Goal: Information Seeking & Learning: Find contact information

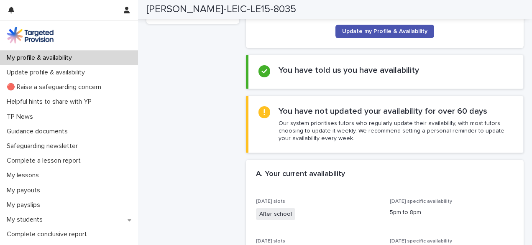
scroll to position [209, 0]
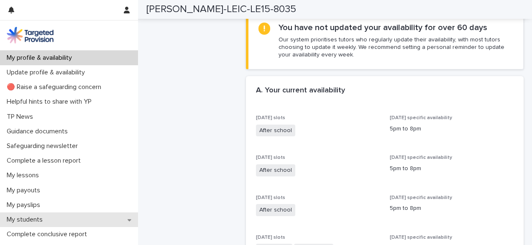
click at [33, 219] on p "My students" at bounding box center [26, 220] width 46 height 8
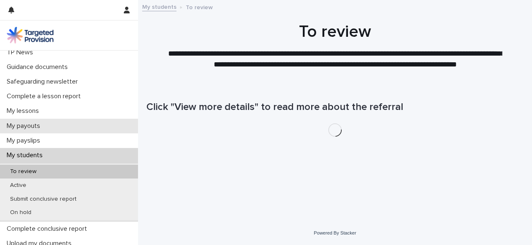
scroll to position [126, 0]
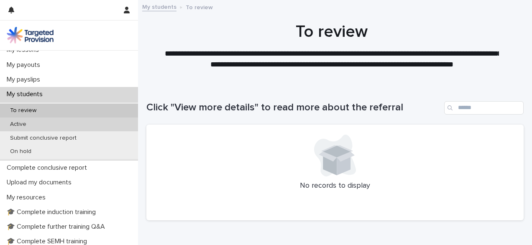
click at [29, 122] on p "Active" at bounding box center [18, 124] width 30 height 7
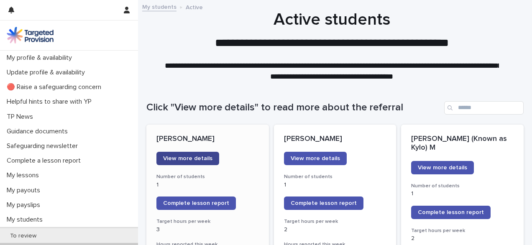
click at [200, 156] on span "View more details" at bounding box center [187, 159] width 49 height 6
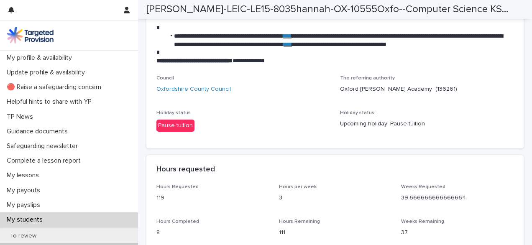
scroll to position [1381, 0]
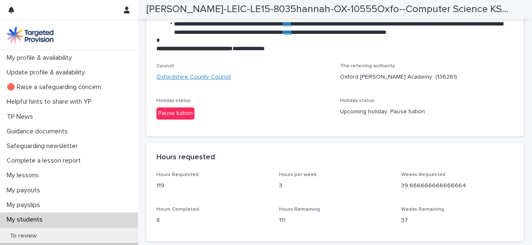
click at [188, 82] on link "Oxfordshire County Council" at bounding box center [193, 77] width 74 height 9
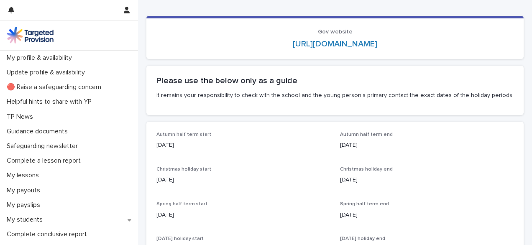
scroll to position [3, 0]
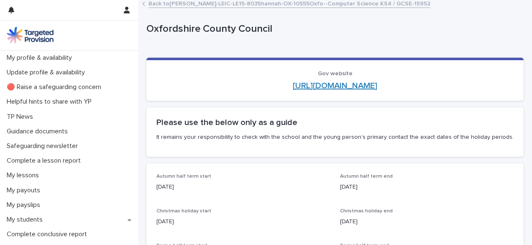
click at [320, 87] on link "http://www.oxfordshire.gov.uk/" at bounding box center [335, 86] width 85 height 8
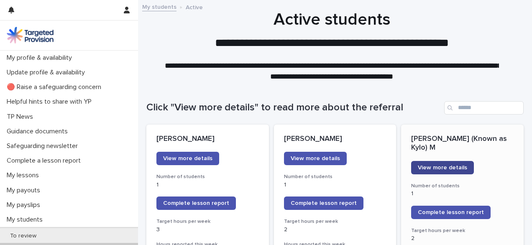
click at [433, 165] on span "View more details" at bounding box center [442, 168] width 49 height 6
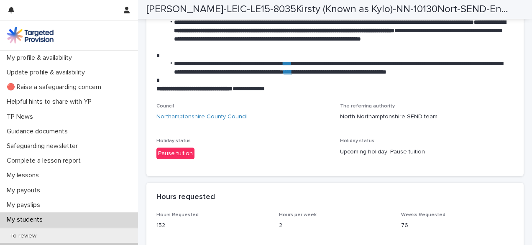
scroll to position [1381, 0]
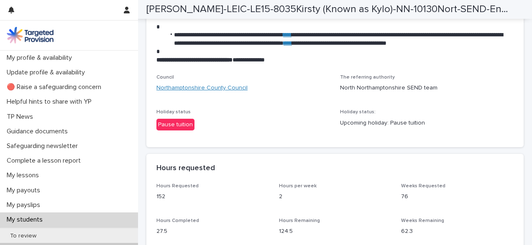
click at [200, 92] on link "Northamptonshire County Council" at bounding box center [201, 88] width 91 height 9
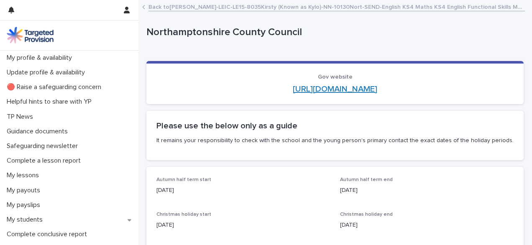
click at [317, 89] on link "http://www.northamptonshire.gov.uk/" at bounding box center [335, 89] width 85 height 8
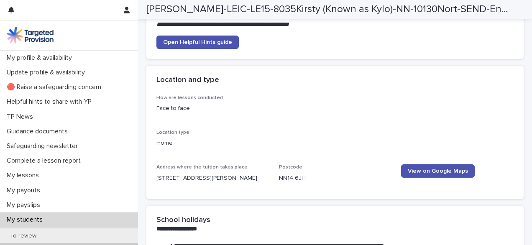
scroll to position [1088, 0]
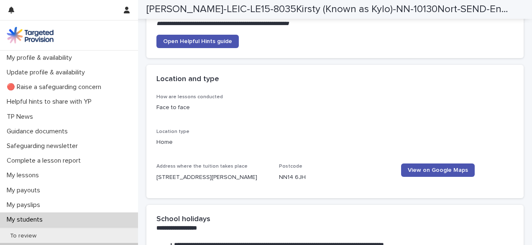
drag, startPoint x: 157, startPoint y: 184, endPoint x: 181, endPoint y: 185, distance: 23.9
click at [181, 182] on p "15, Tennyson Road, Rothwell, Northants, NN14 6JH" at bounding box center [212, 177] width 113 height 9
copy p "NN14 6JH"
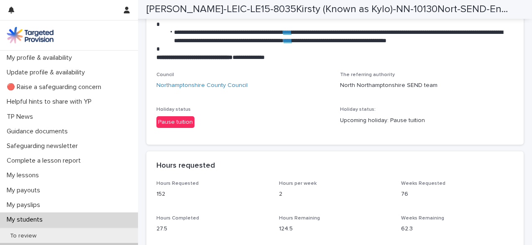
scroll to position [1423, 0]
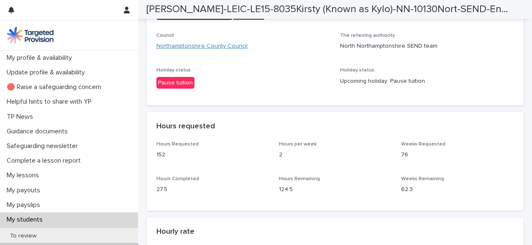
click at [208, 51] on link "Northamptonshire County Council" at bounding box center [201, 46] width 91 height 9
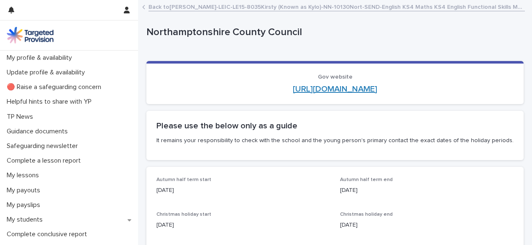
click at [307, 91] on link "http://www.northamptonshire.gov.uk/" at bounding box center [335, 89] width 85 height 8
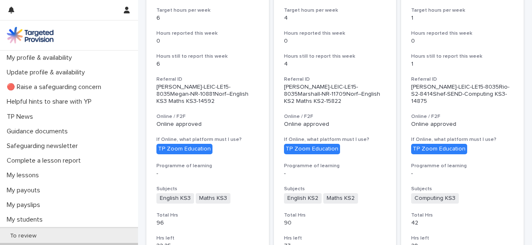
scroll to position [711, 0]
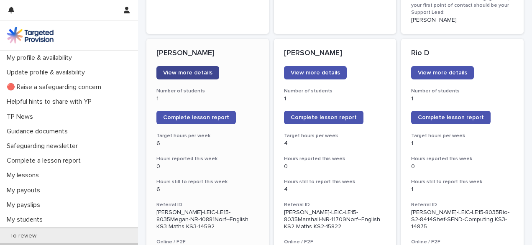
click at [185, 70] on span "View more details" at bounding box center [187, 73] width 49 height 6
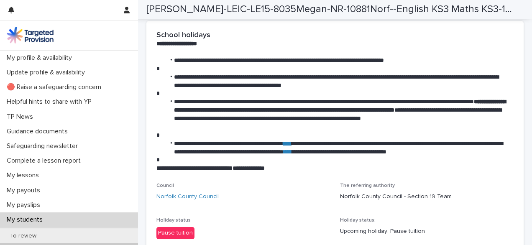
scroll to position [1297, 0]
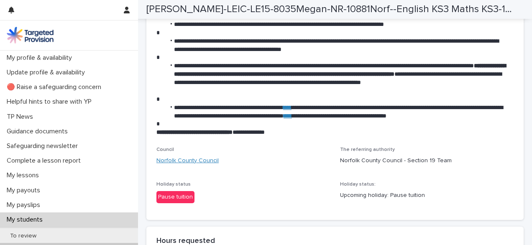
click at [200, 165] on link "Norfolk County Council" at bounding box center [187, 160] width 62 height 9
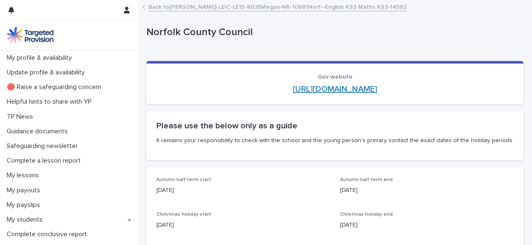
click at [318, 90] on link "http://www.norfolk.gov.uk/" at bounding box center [335, 89] width 85 height 8
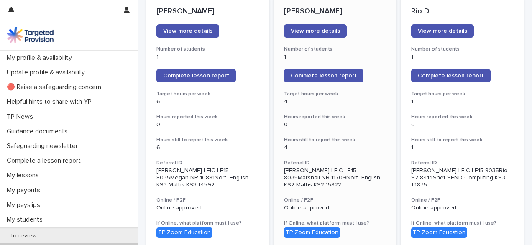
scroll to position [711, 0]
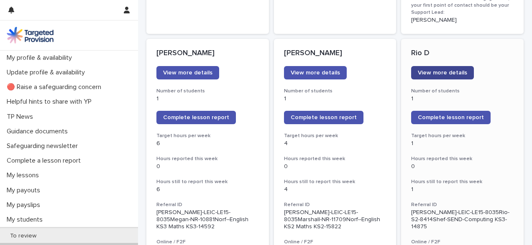
click at [436, 70] on span "View more details" at bounding box center [442, 73] width 49 height 6
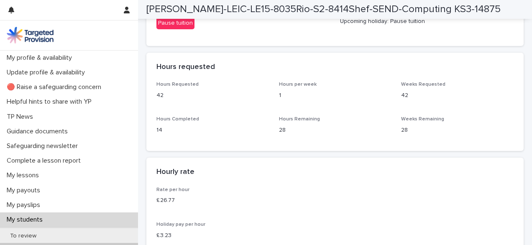
scroll to position [1423, 0]
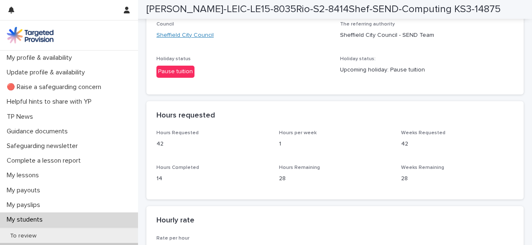
click at [192, 40] on link "Sheffield City Council" at bounding box center [184, 35] width 57 height 9
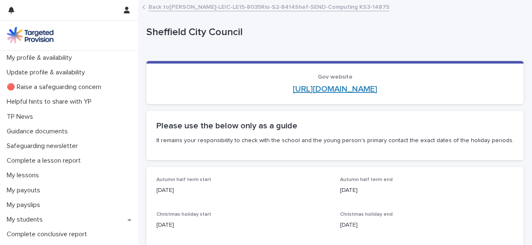
click at [328, 88] on link "[URL][DOMAIN_NAME]" at bounding box center [335, 89] width 85 height 8
